Goal: Task Accomplishment & Management: Complete application form

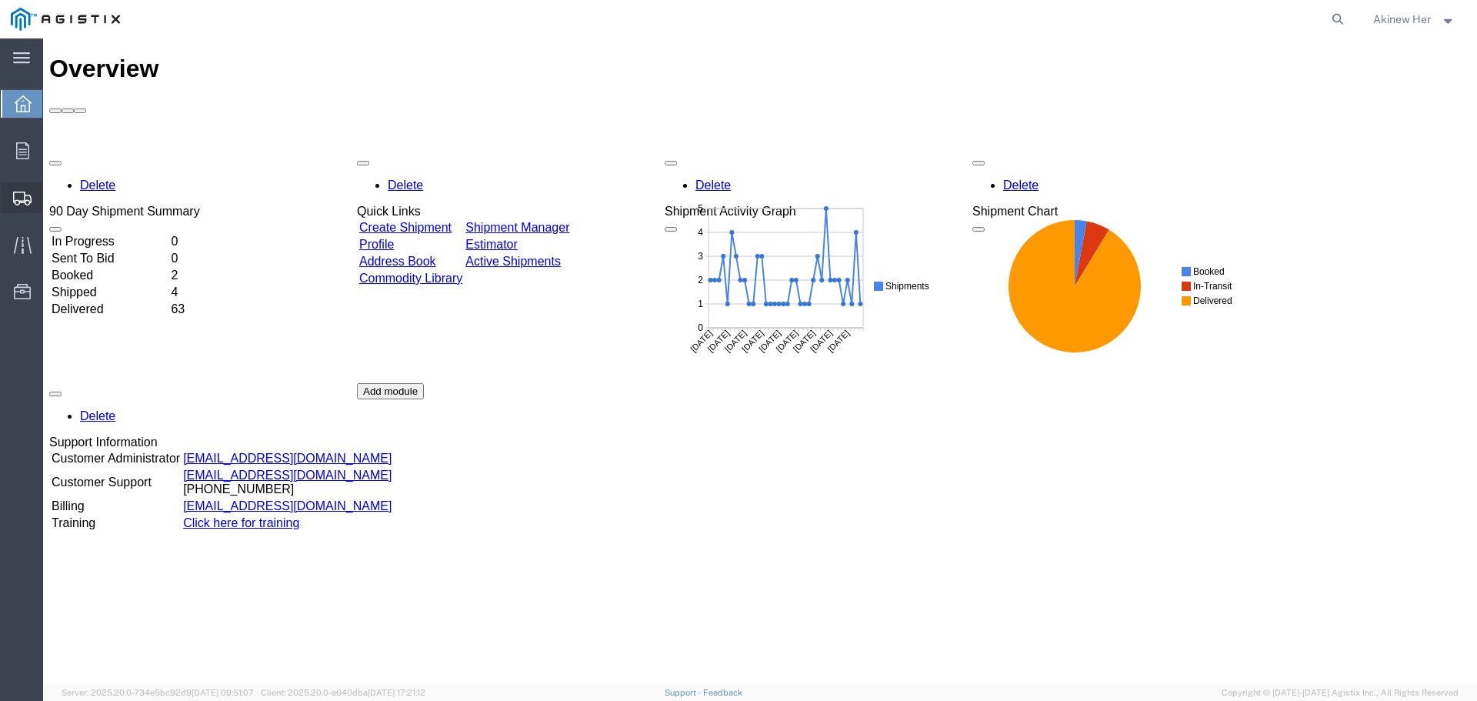
click at [0, 0] on span "Create Shipment" at bounding box center [0, 0] width 0 height 0
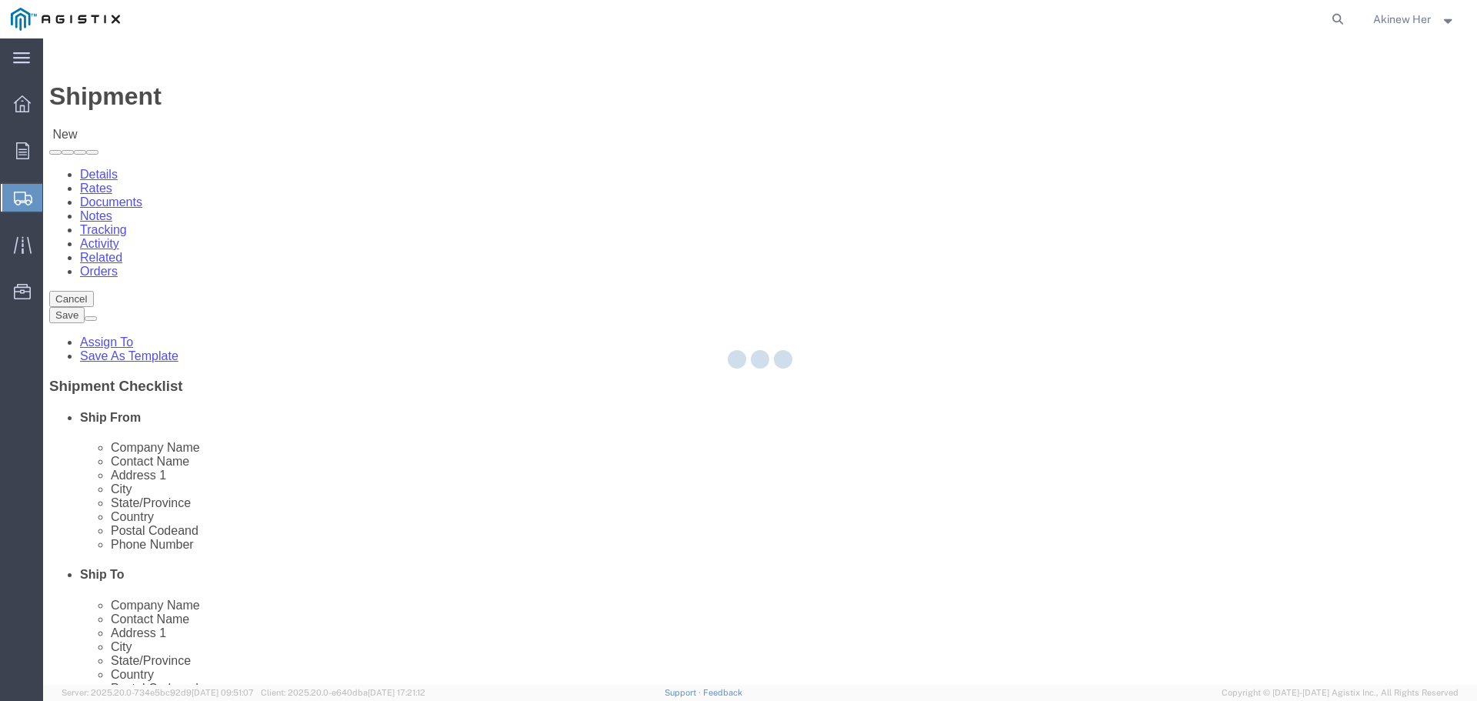
select select
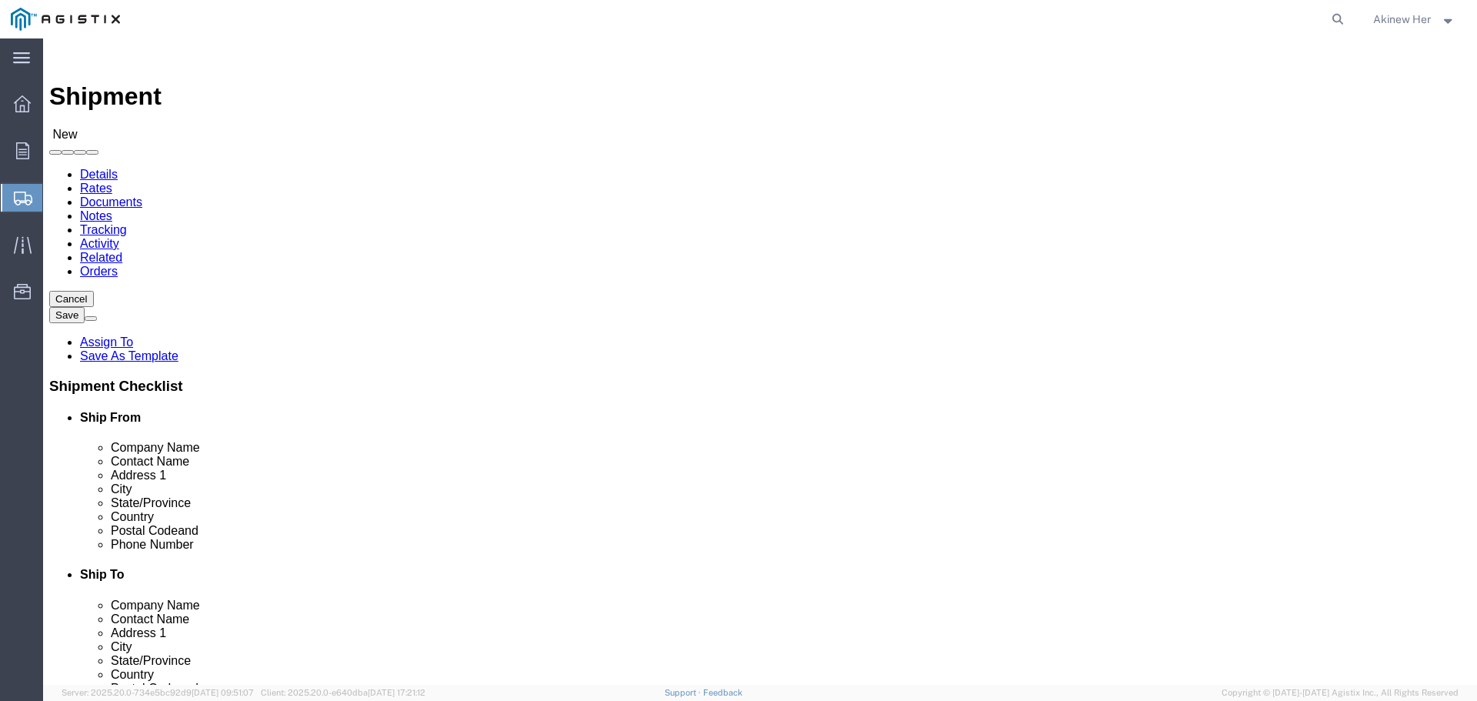
click select "Select Graybar Electric Company Inc PG&E"
select select "9596"
click select "Select Graybar Electric Company Inc PG&E"
select select
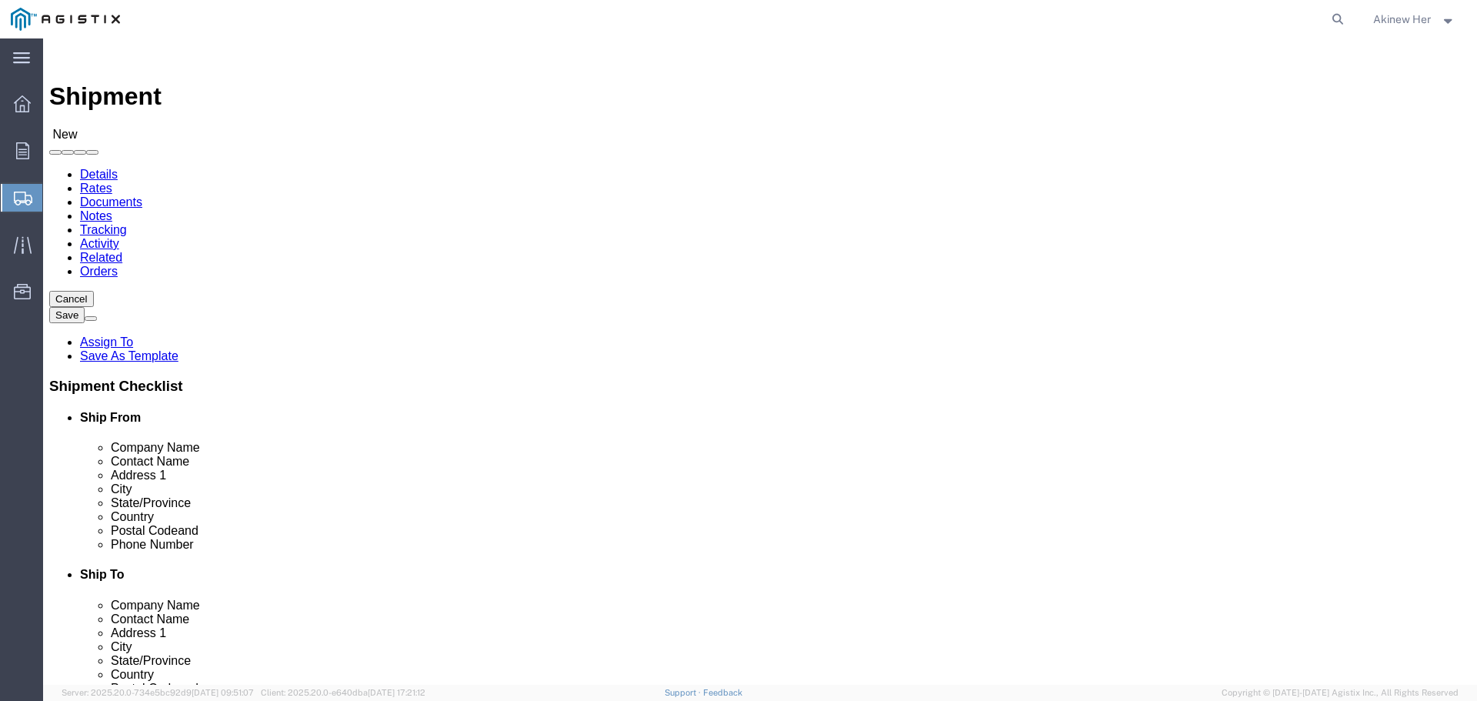
click select "Select All Others [GEOGRAPHIC_DATA] [GEOGRAPHIC_DATA] [GEOGRAPHIC_DATA] [GEOGRA…"
select select "23082"
click select "Select All Others [GEOGRAPHIC_DATA] [GEOGRAPHIC_DATA] [GEOGRAPHIC_DATA] [GEOGRA…"
select select "MYPROFILE"
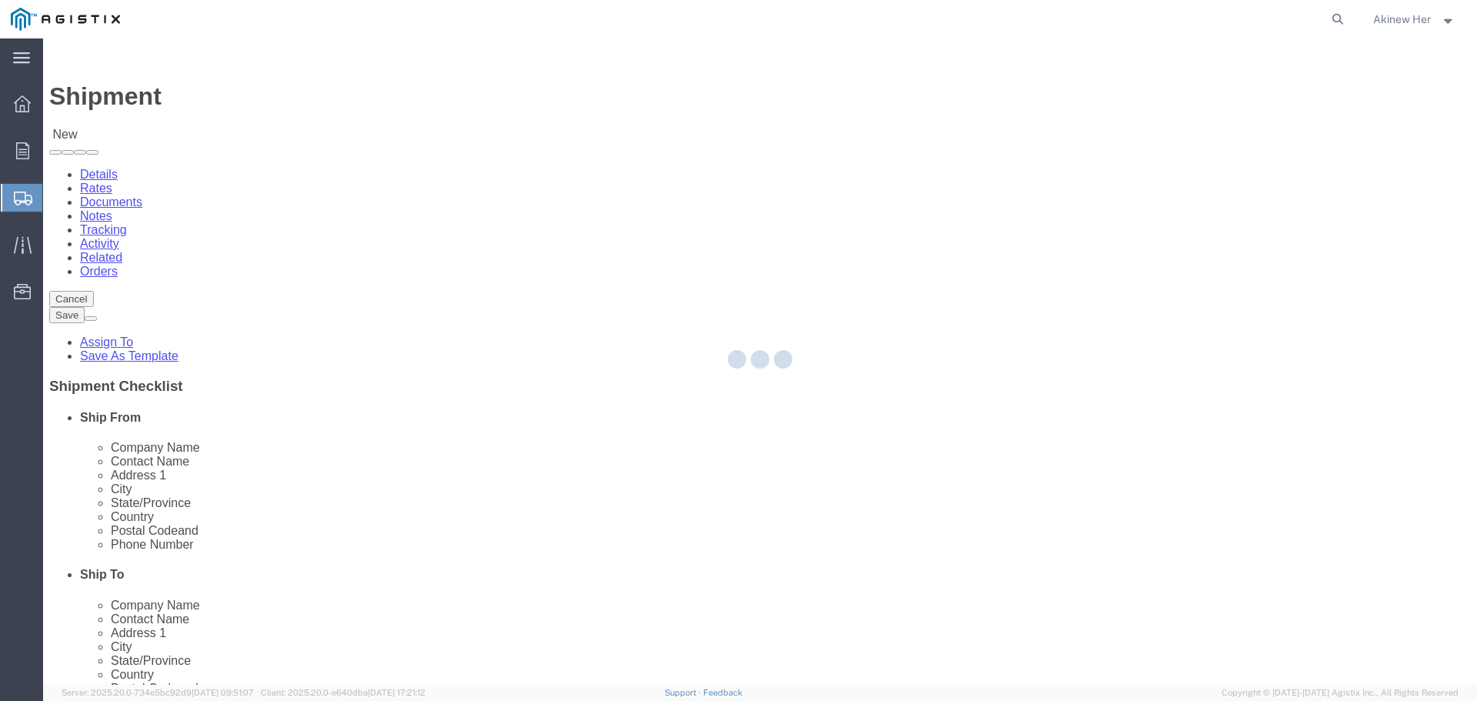
click at [858, 462] on div at bounding box center [760, 361] width 1434 height 646
select select "CA"
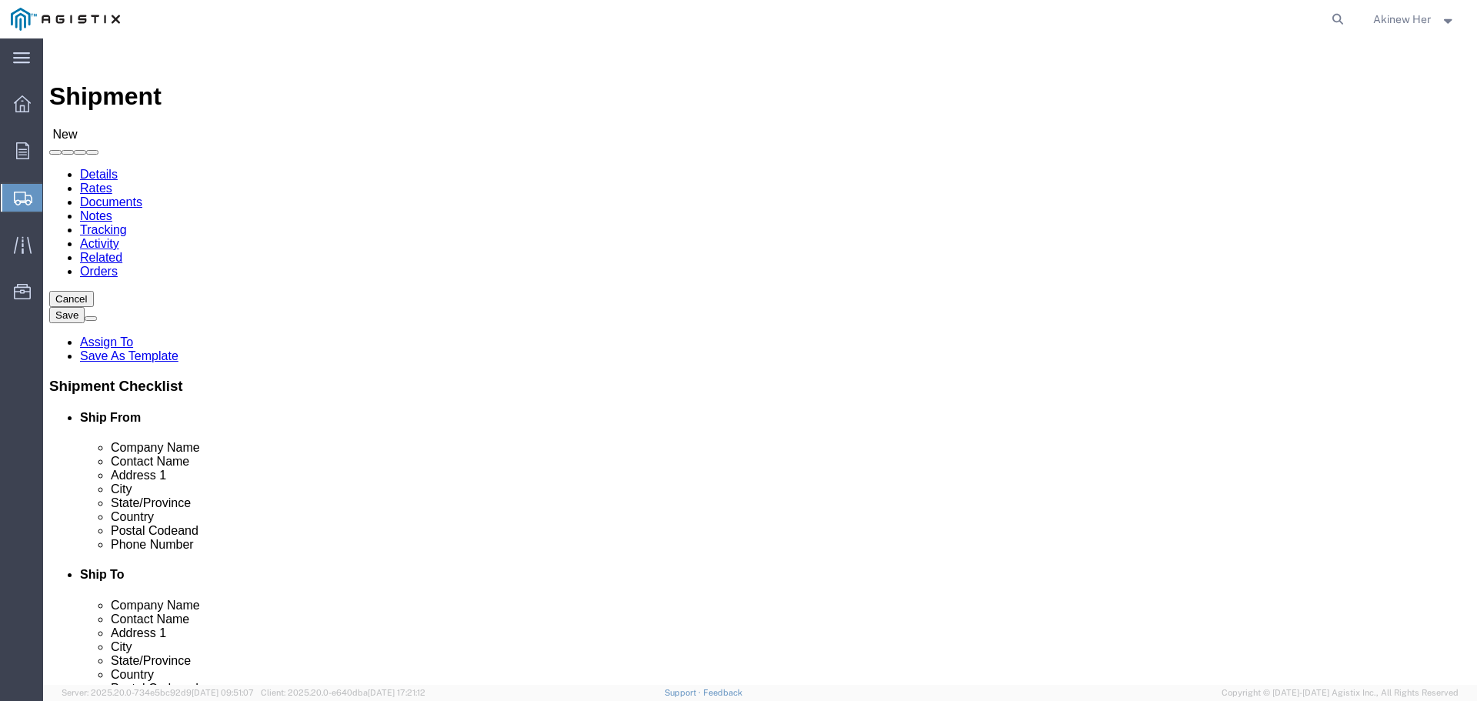
drag, startPoint x: 858, startPoint y: 462, endPoint x: 815, endPoint y: 421, distance: 59.3
click input "text"
type input "PG&E"
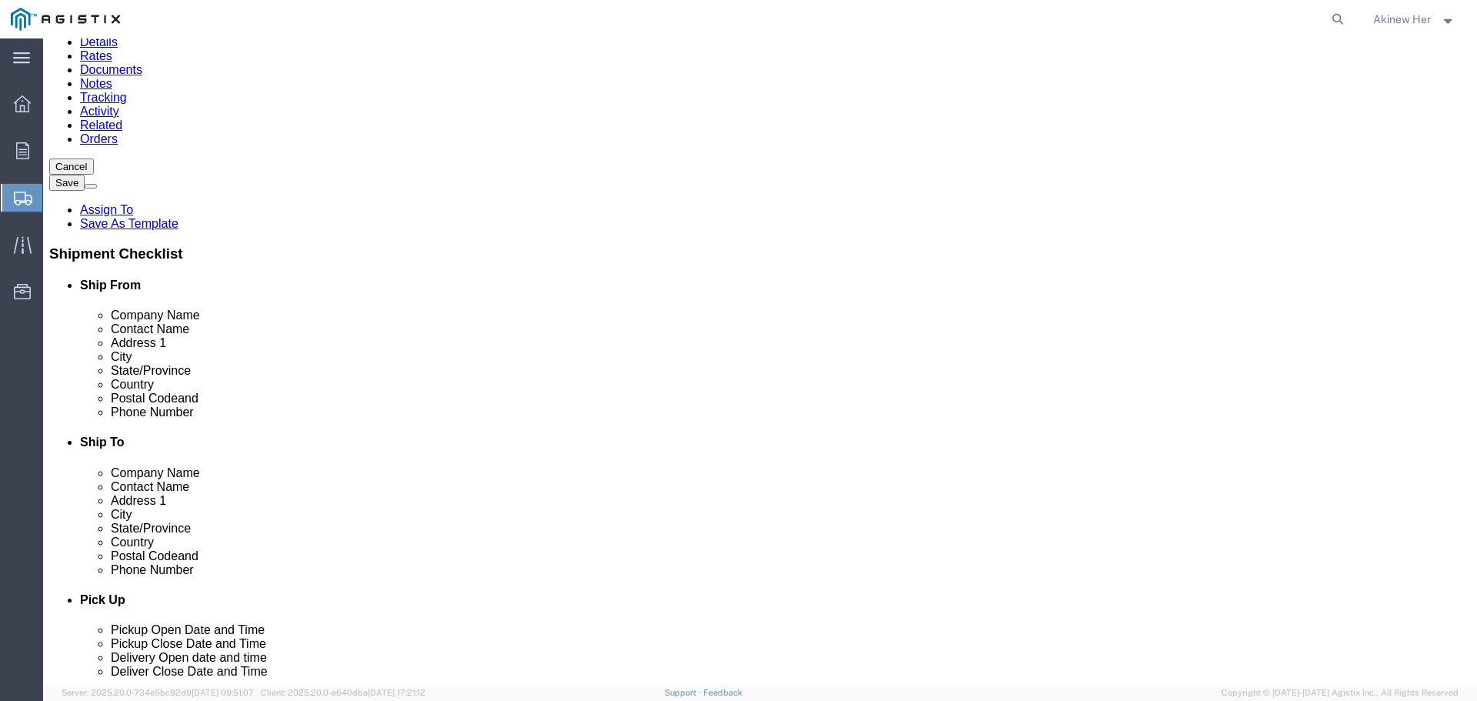
scroll to position [27, 0]
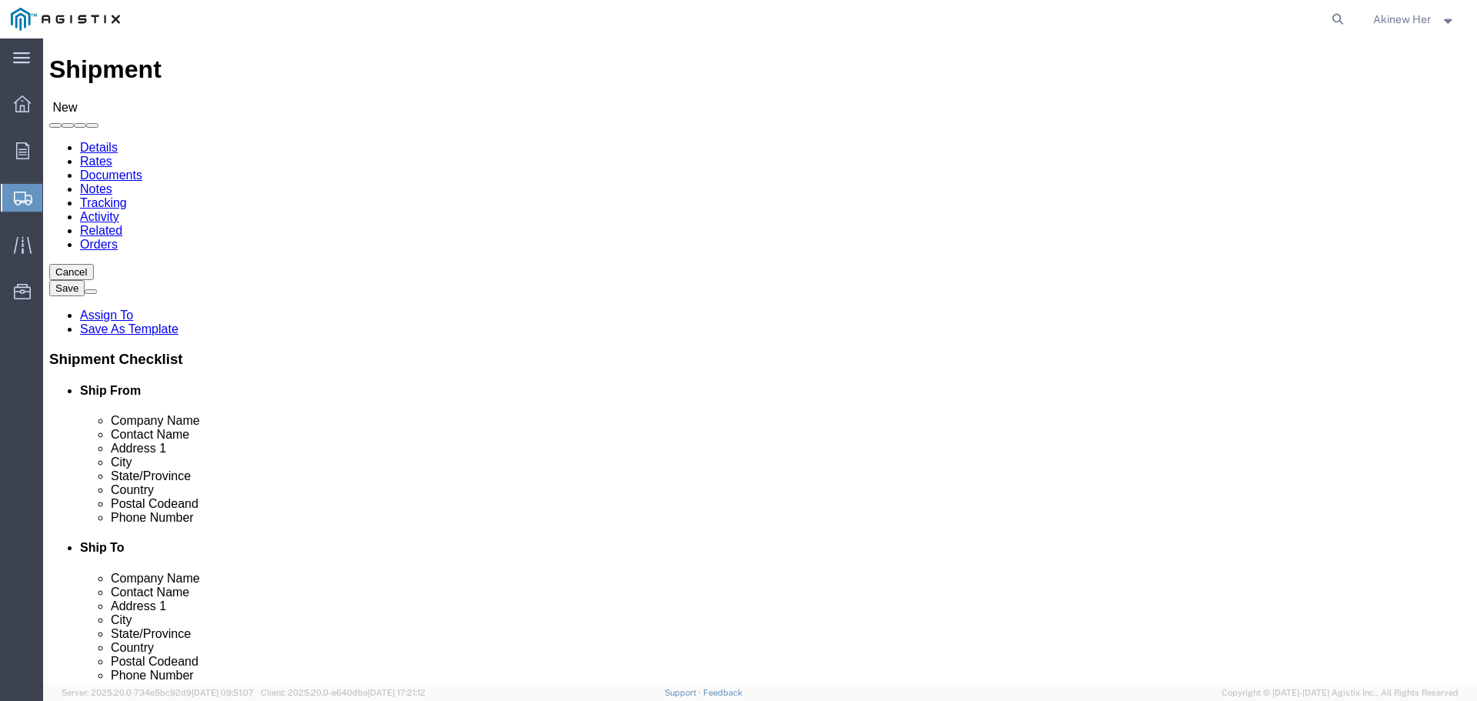
click input "text"
type input "[PERSON_NAME]"
type input "[STREET_ADDRESS]"
type input "LODI"
type input "C"
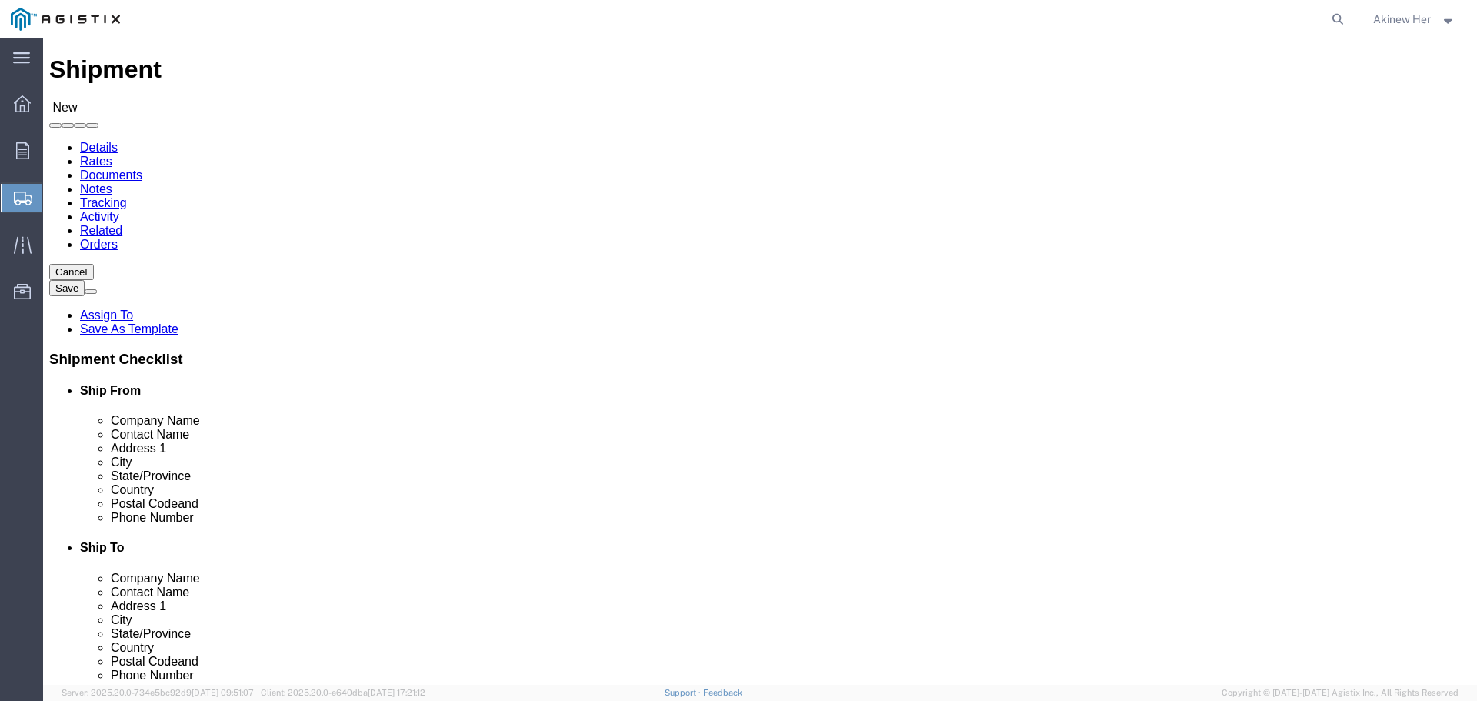
type input "C"
type input "CAL"
type input "95240"
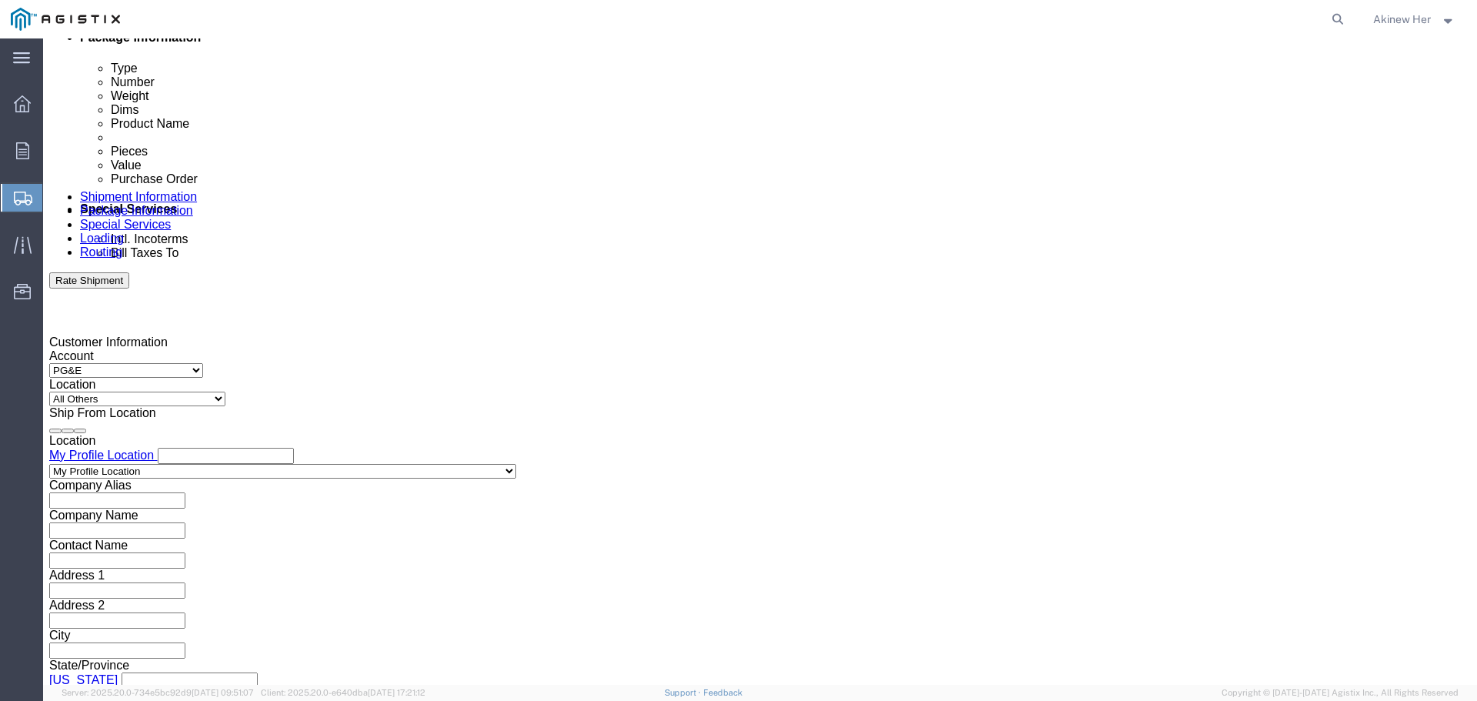
type input "18007435000"
click div "[DATE] 7:00 PM"
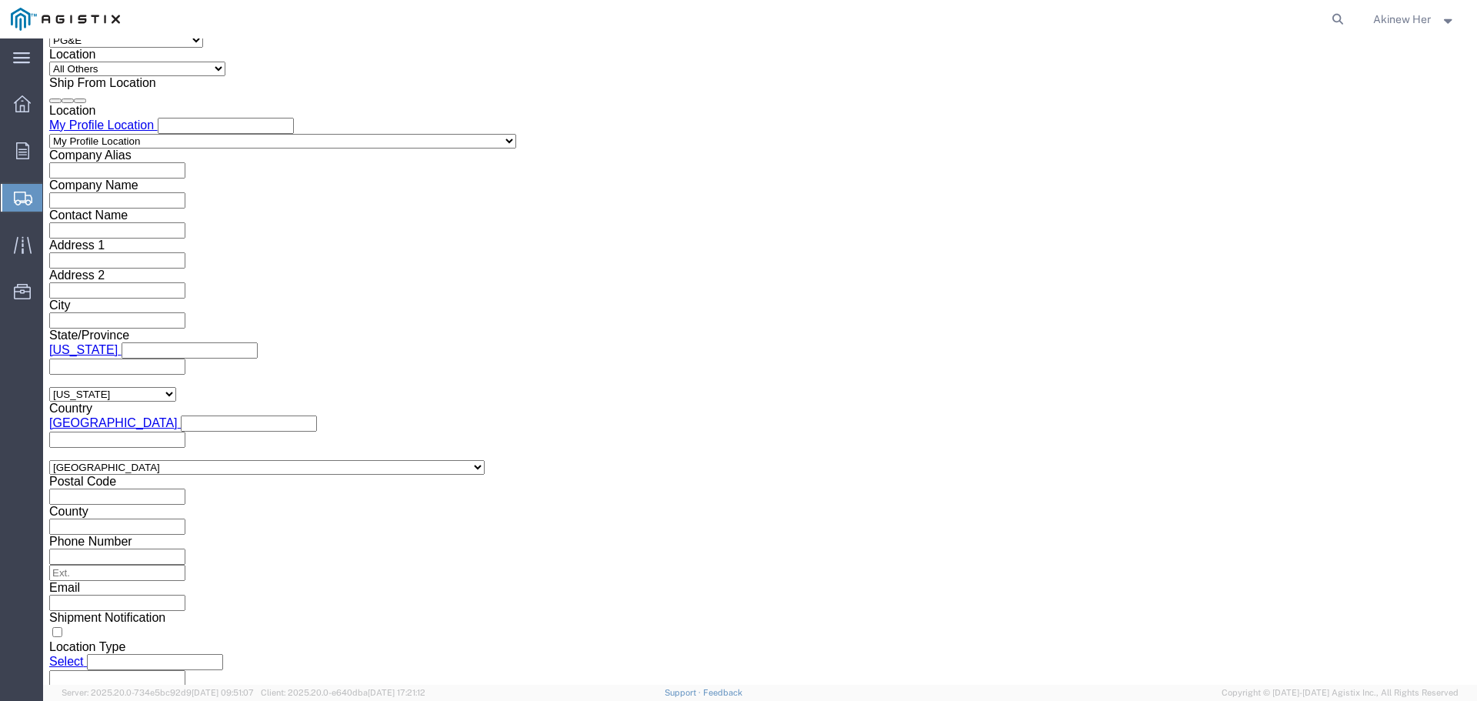
drag, startPoint x: 94, startPoint y: 406, endPoint x: 235, endPoint y: 416, distance: 141.2
click input "7:00 PM"
type input "9:00 AM"
click button "Apply"
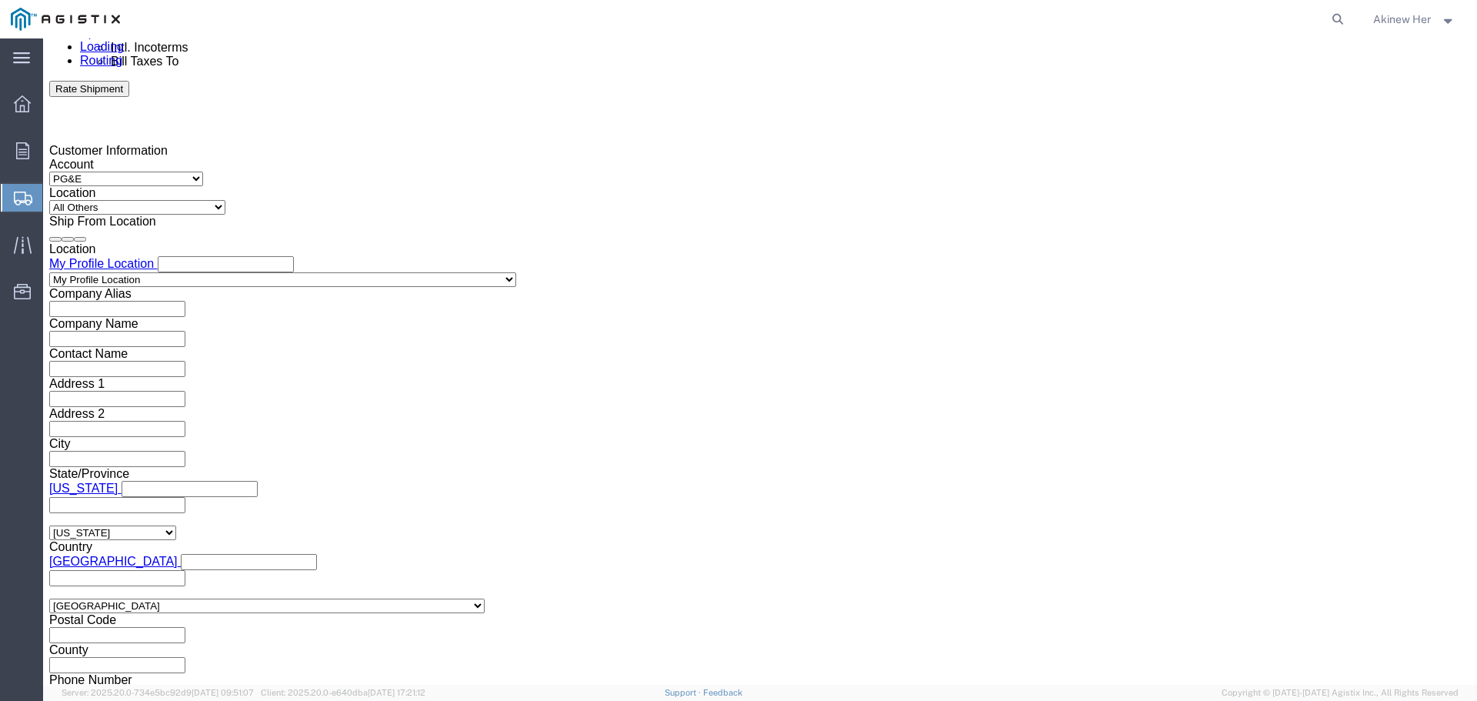
scroll to position [973, 0]
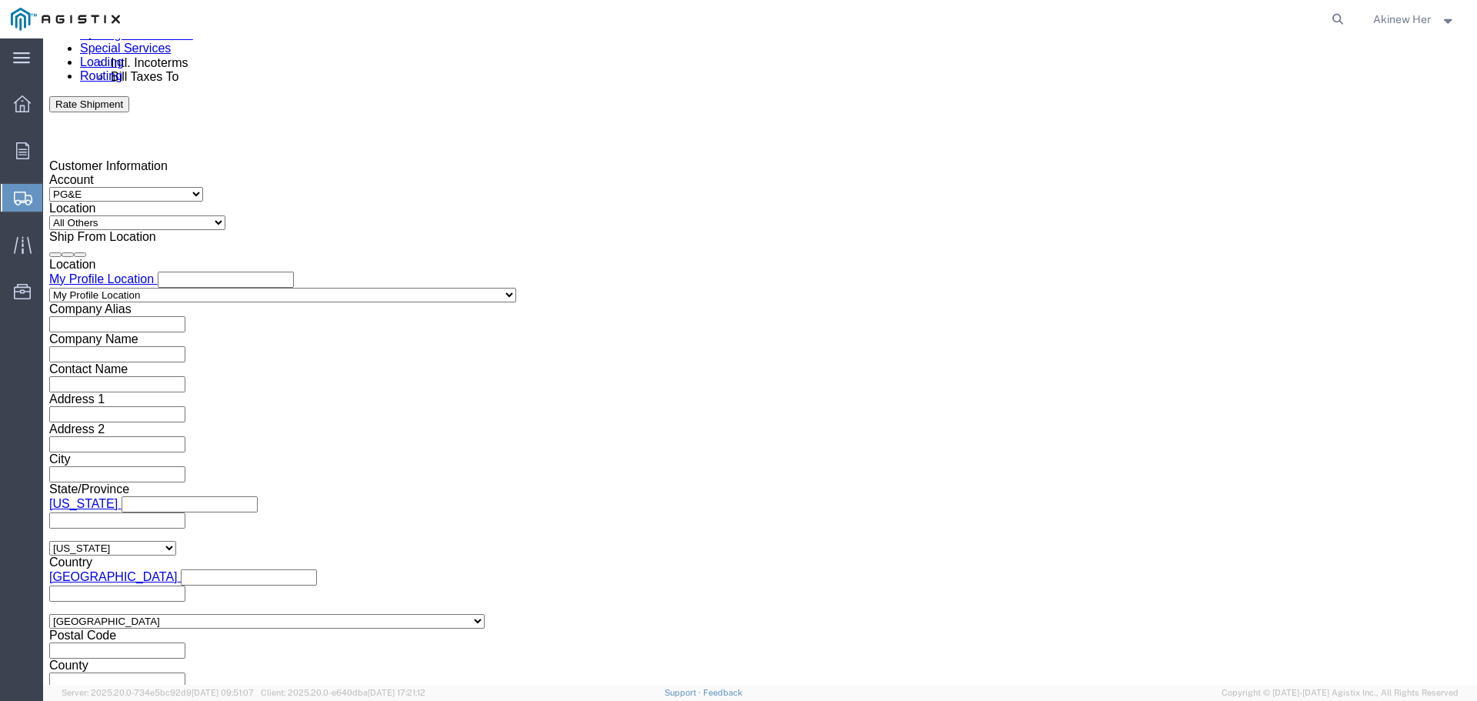
click div "[DATE] 10:00 AM"
type input "6:00 PM"
click button "Apply"
click div
click input "7:00 PM"
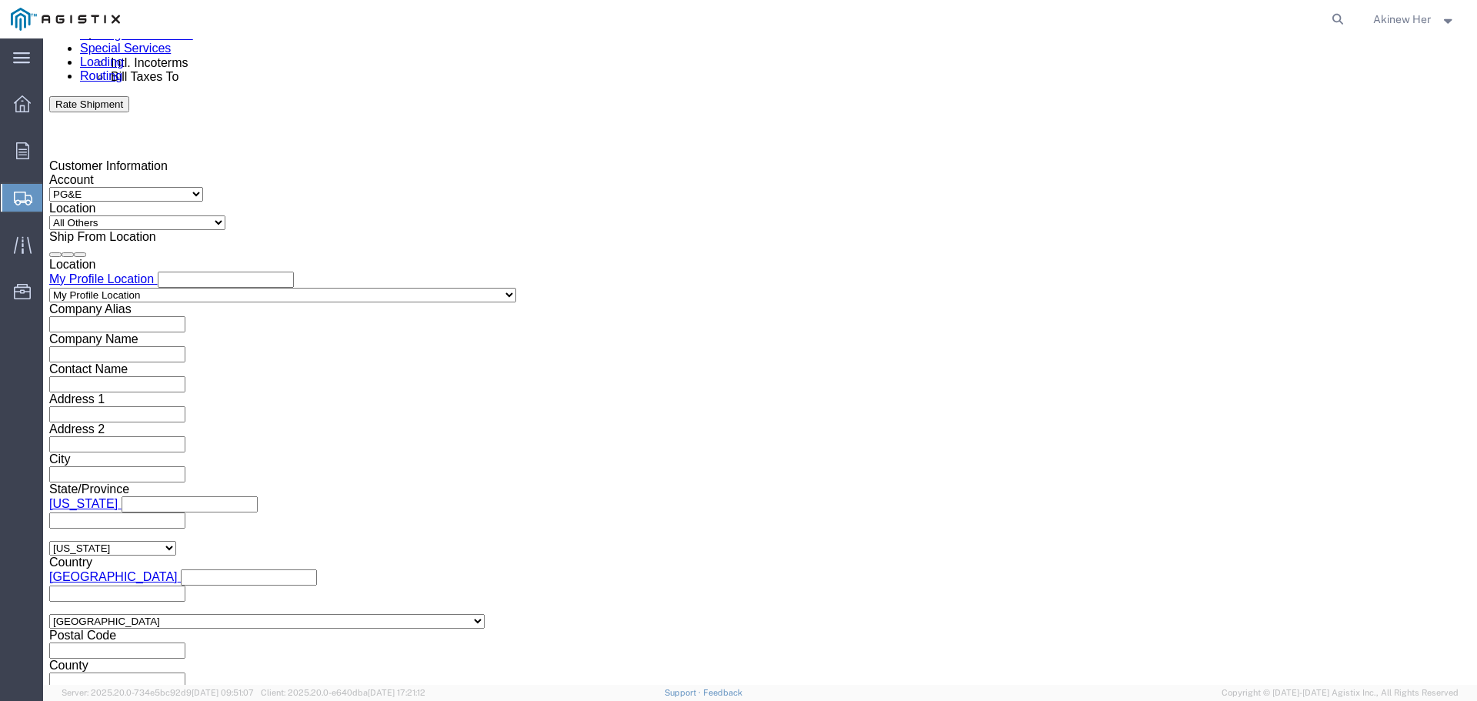
type input "9:00 AM"
click button "Apply"
click div
type input "1:00 PM"
click button "Apply"
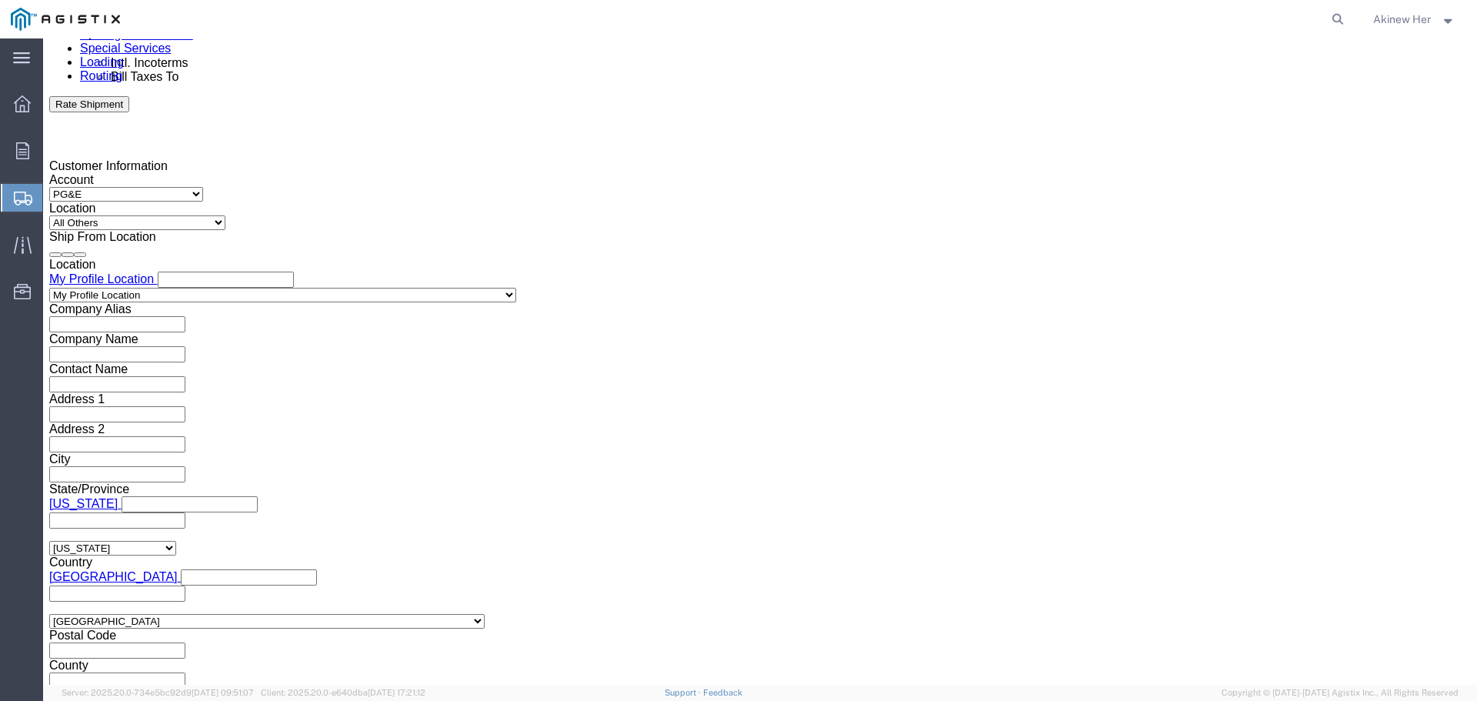
click input "text"
type input "2701256171"
select select "DELNUM"
type input "8001424535"
drag, startPoint x: 120, startPoint y: 596, endPoint x: 129, endPoint y: 586, distance: 13.7
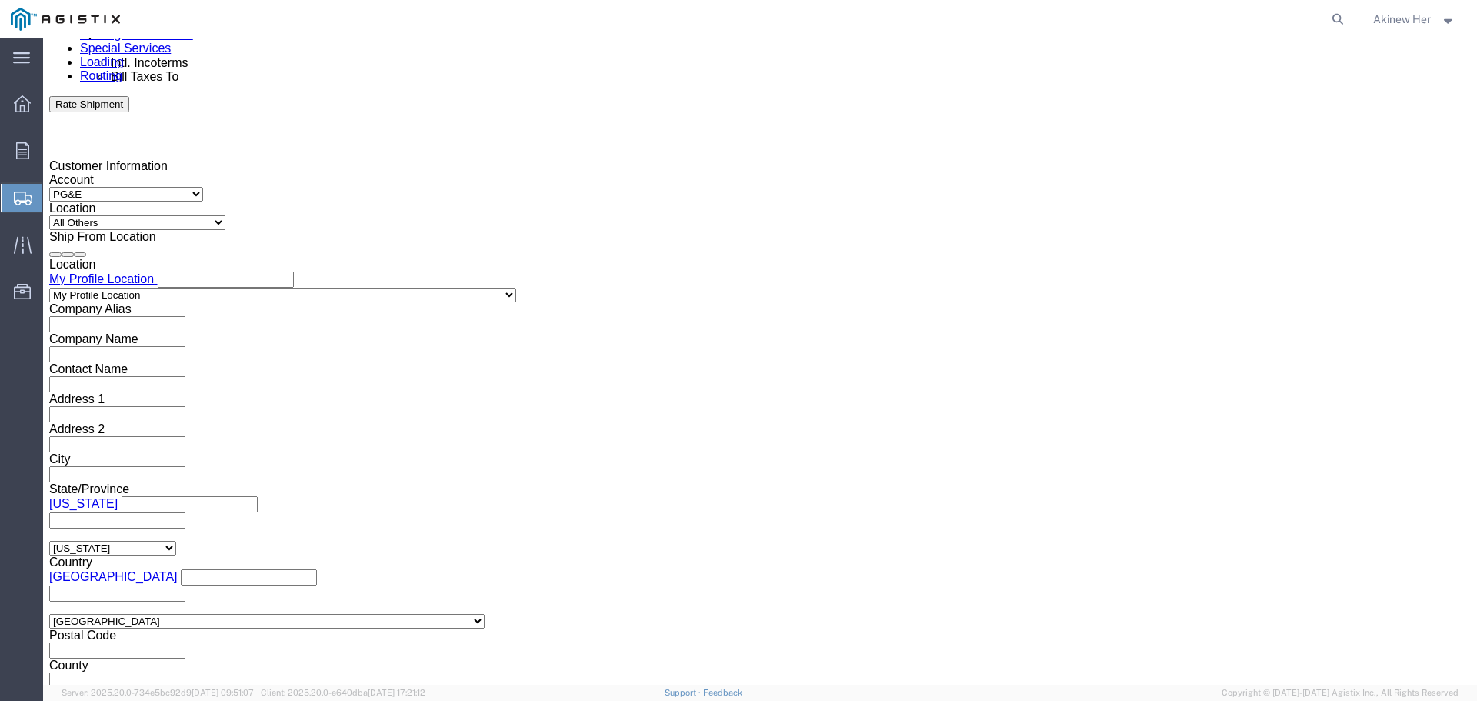
click select "Select Air Less than Truckload Multi-Leg Ocean Freight Rail Small Parcel Truckl…"
select select "LTL"
click select "Select Air Less than Truckload Multi-Leg Ocean Freight Rail Small Parcel Truckl…"
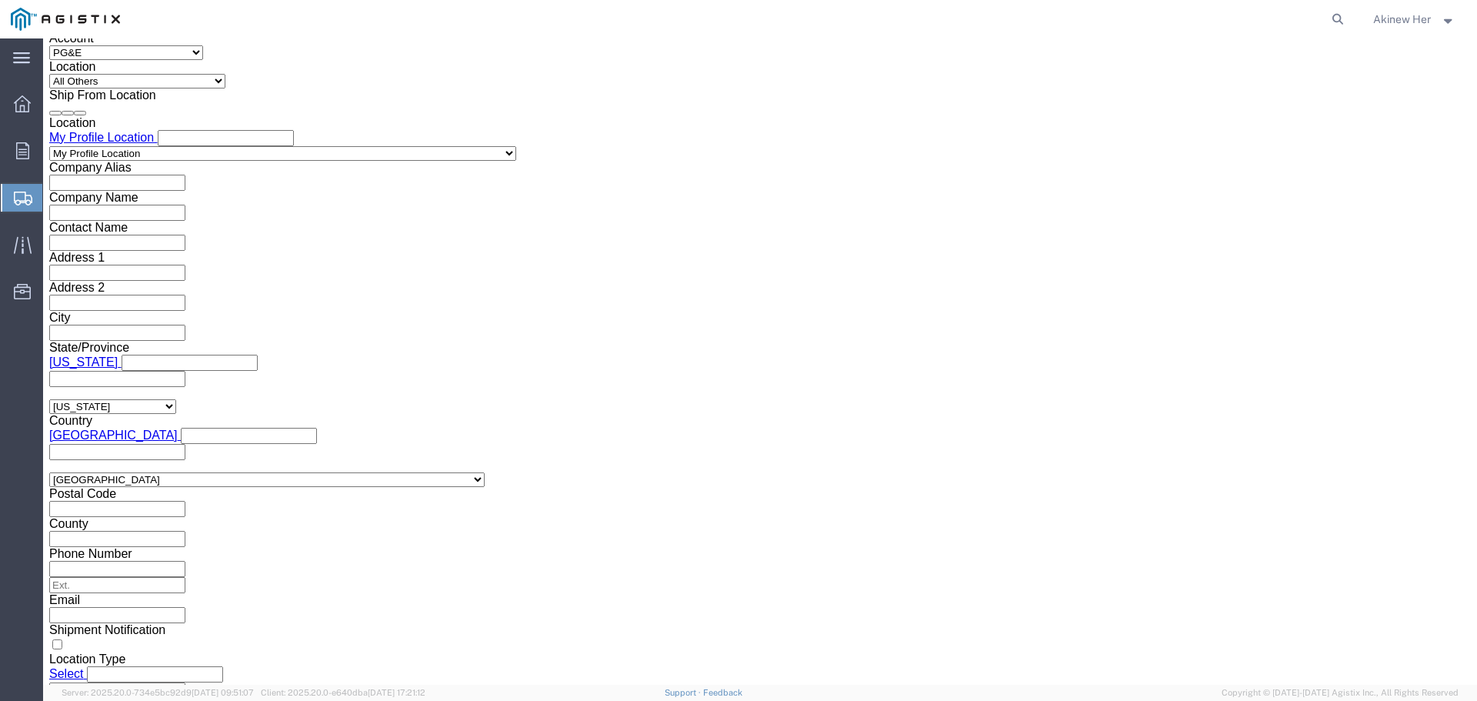
scroll to position [1127, 0]
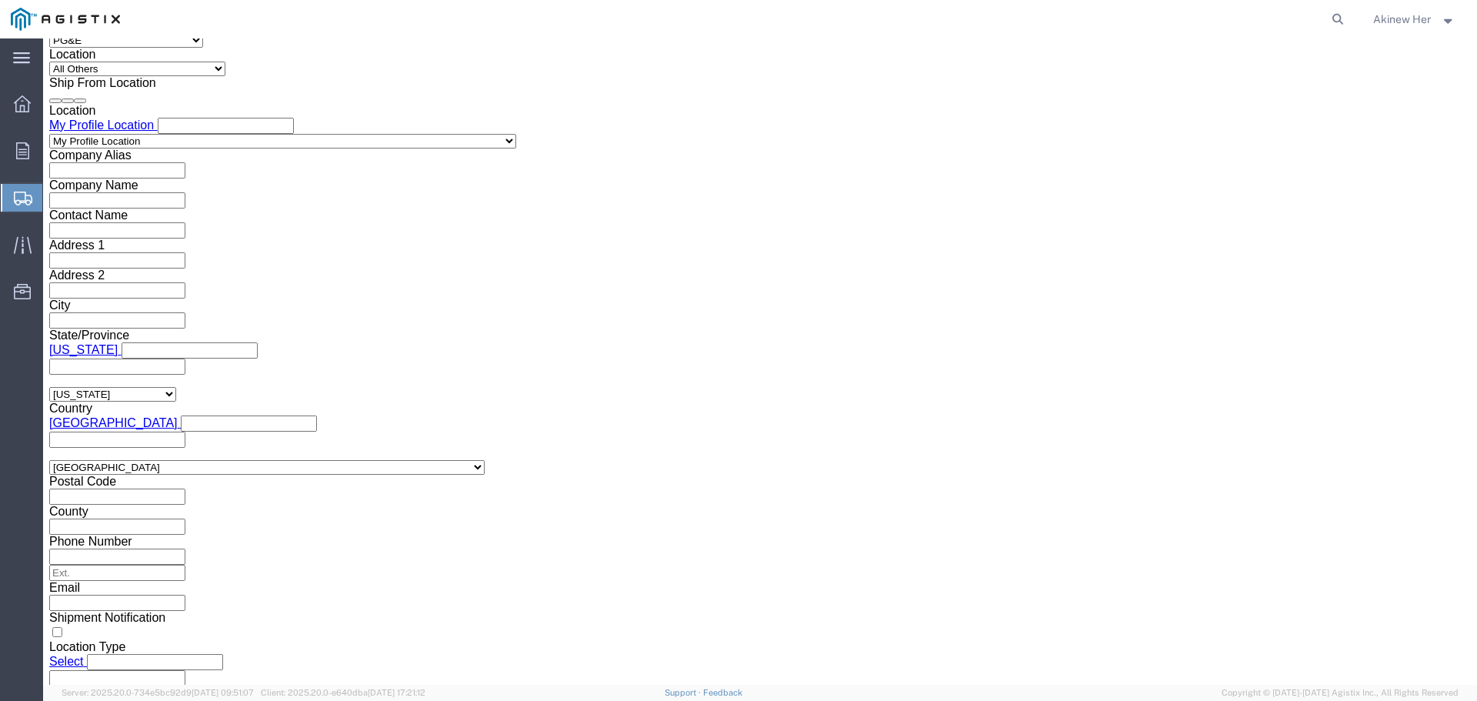
click select "Select Straight Truck"
select select "STTR"
click select "Select Straight Truck"
click button "Continue"
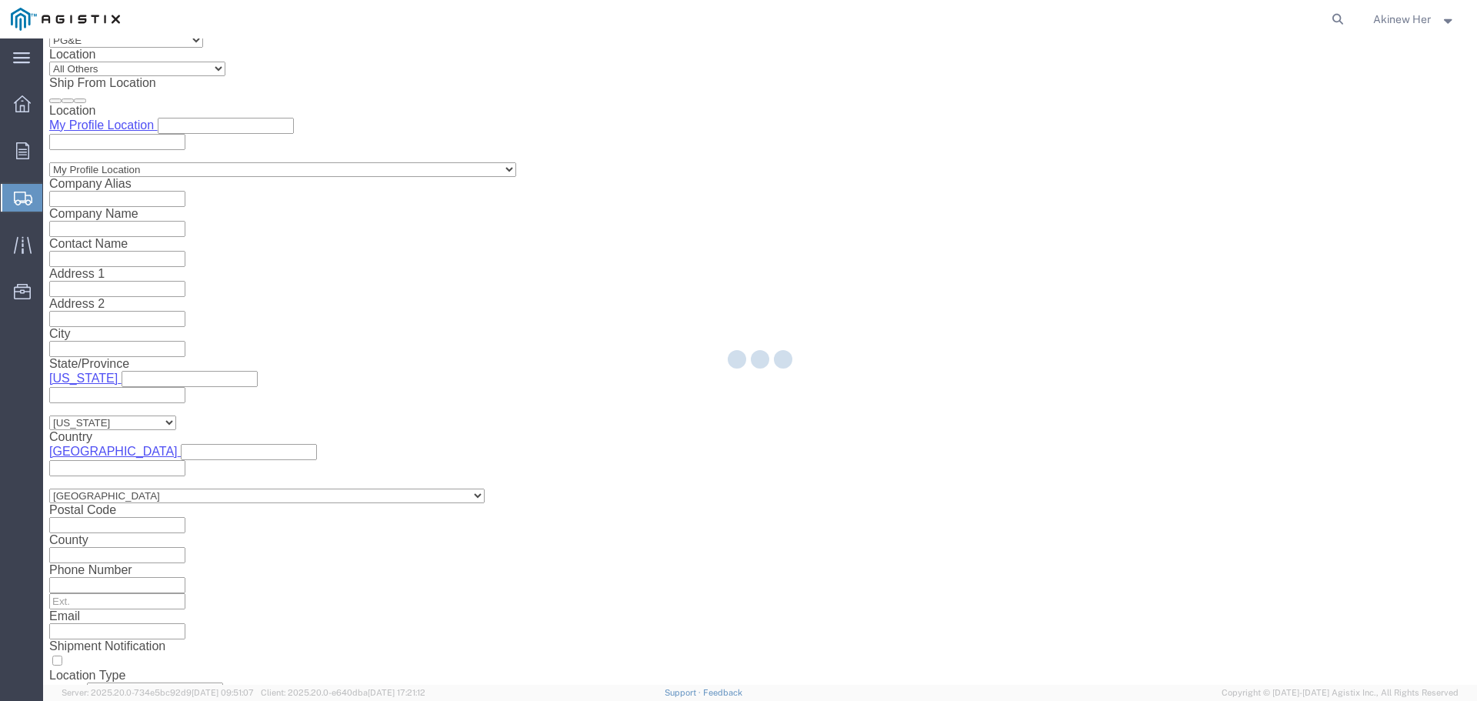
select select "21150"
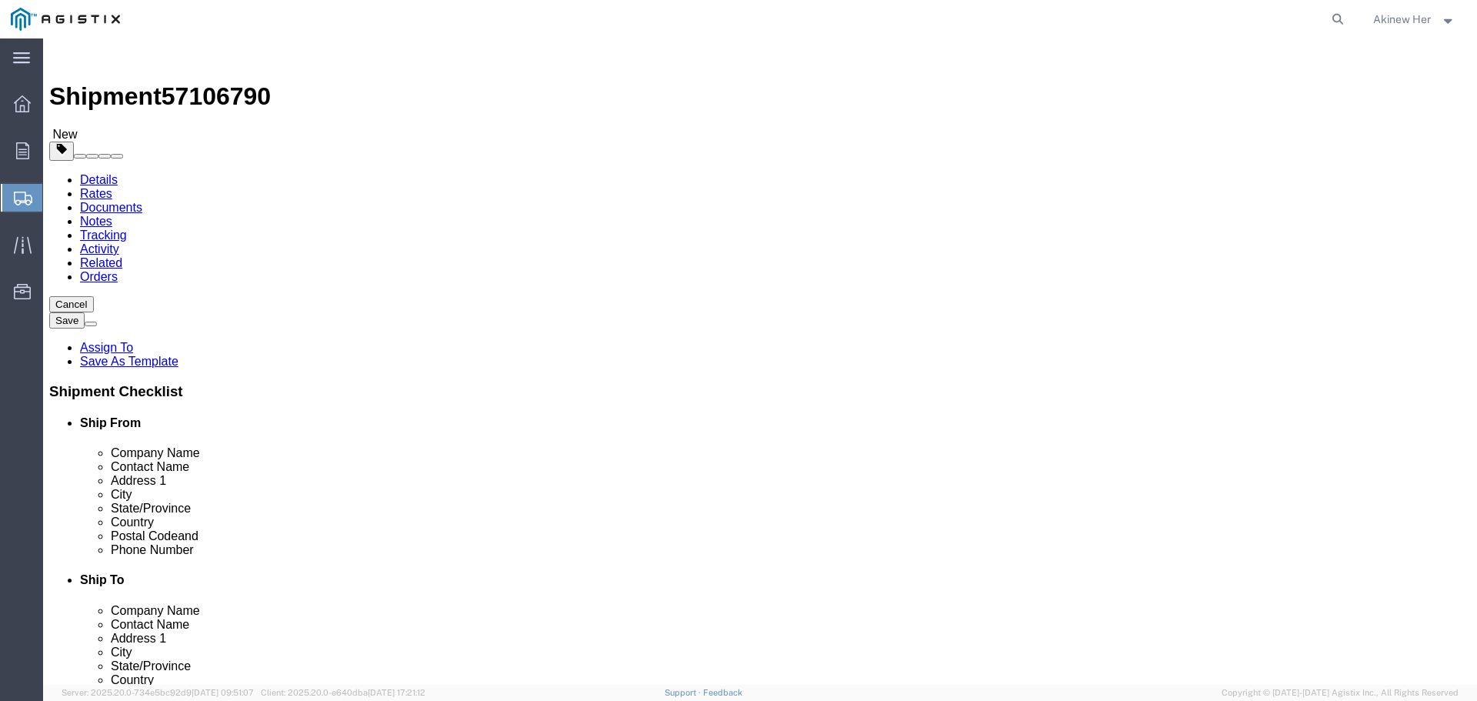
click select "Select Bulk Bundle(s) Cardboard Box(es) Carton(s) Crate(s) Drum(s) (Fiberboard)…"
select select "PSNS"
click select "Select Bulk Bundle(s) Cardboard Box(es) Carton(s) Crate(s) Drum(s) (Fiberboard)…"
click input "text"
type input "44"
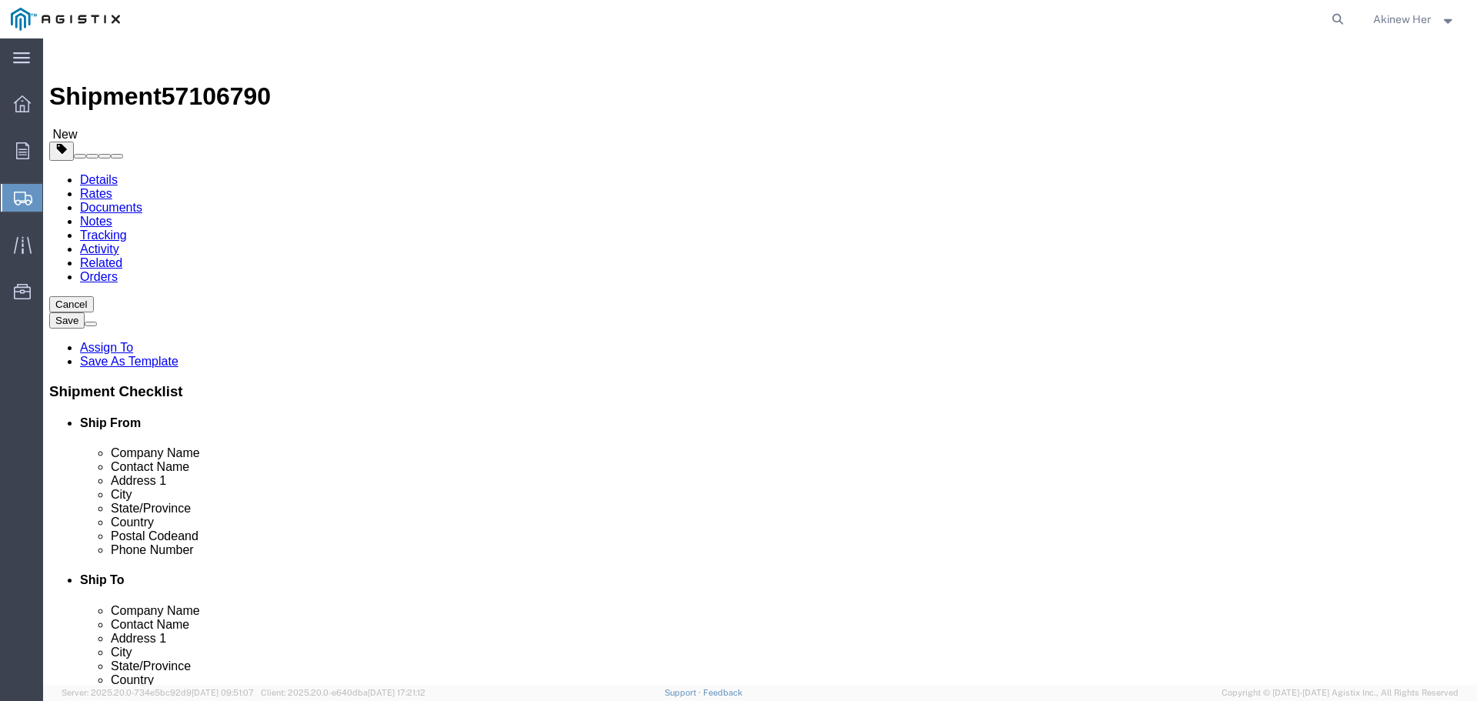
type input "44"
type input "53"
type input "568"
click link "Add Content"
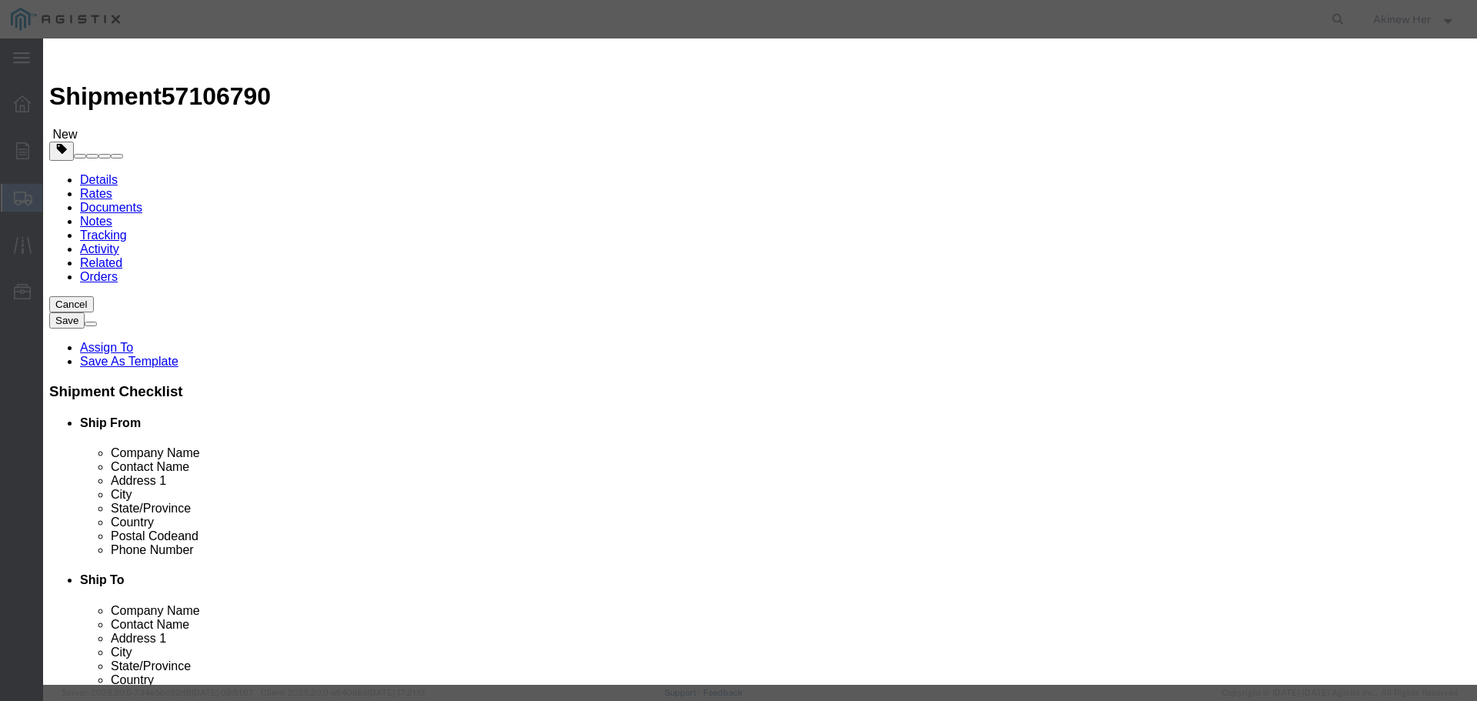
click input "text"
type input "V"
paste input "S-RO-72-LT-A-BK-CCS-6-CUT REEL"
type input "S-RO-72-LT-A-BK-CCS-6-CUT REEL"
click input "4470"
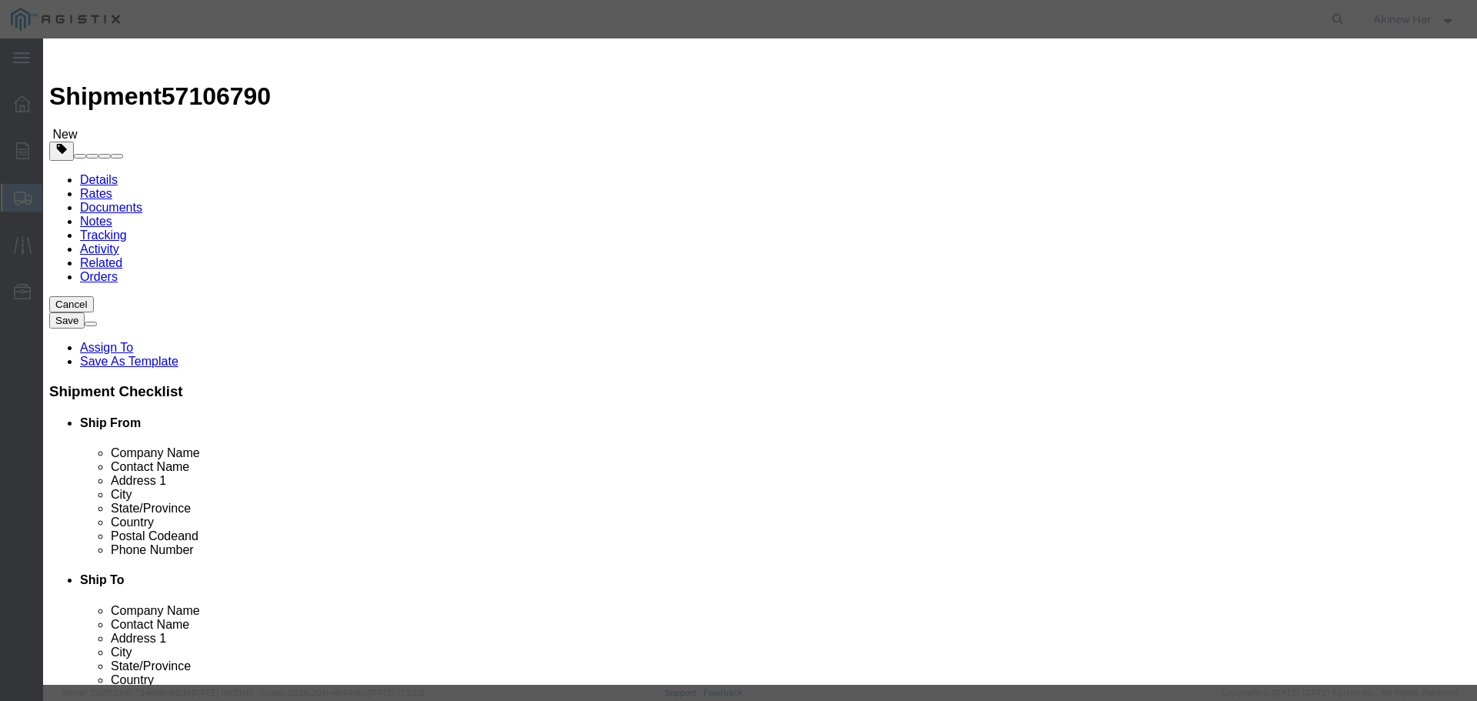
click input "4470"
type input "3000"
select select "FT"
type input "4470"
select select "USD"
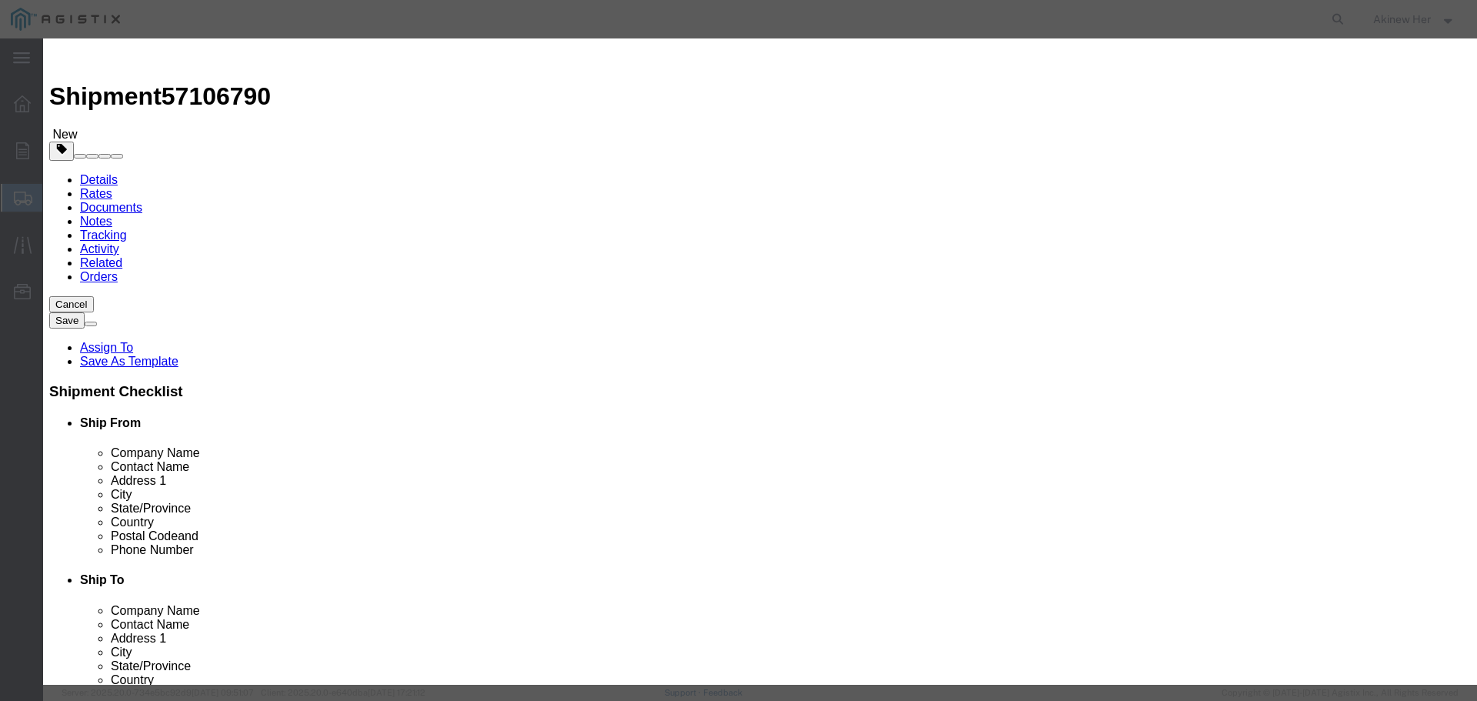
select select "70"
click button "Save & Close"
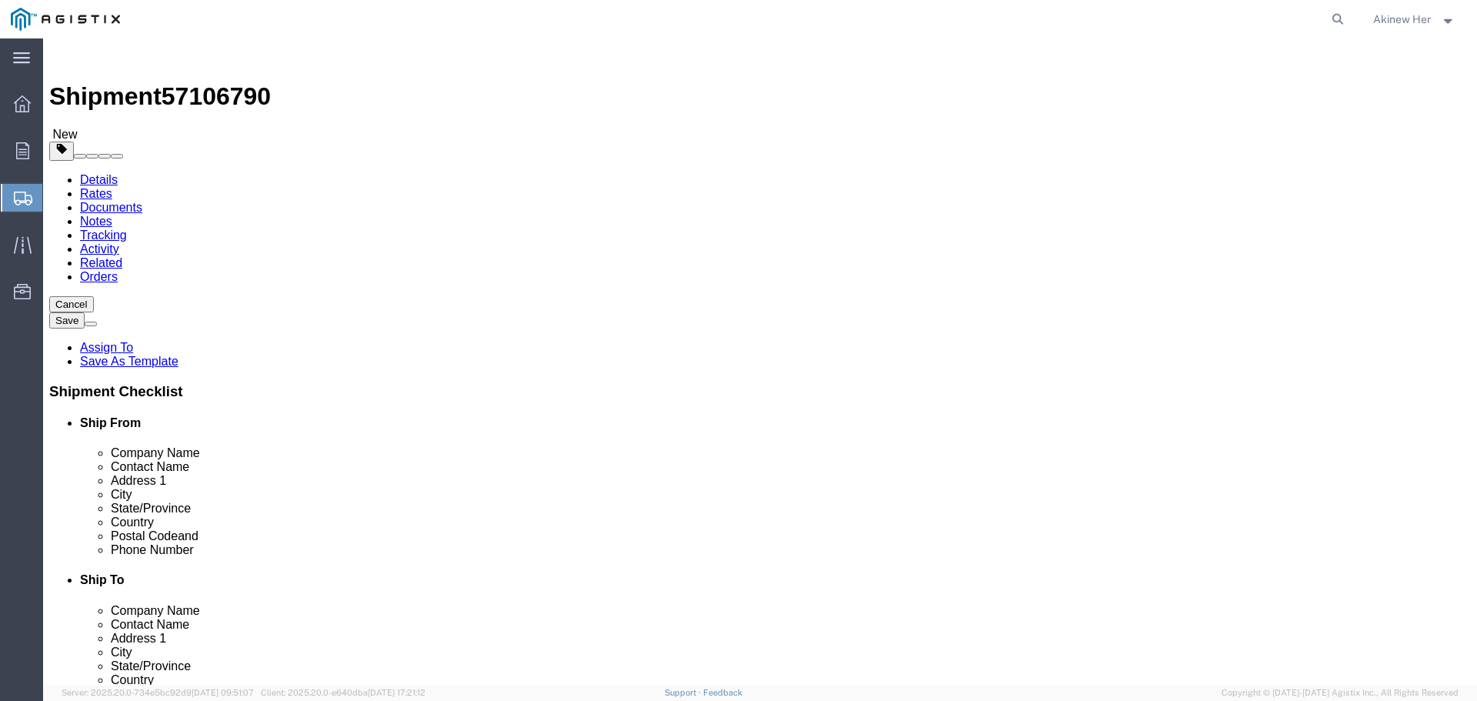
click button "Rate Shipment"
